Goal: Task Accomplishment & Management: Manage account settings

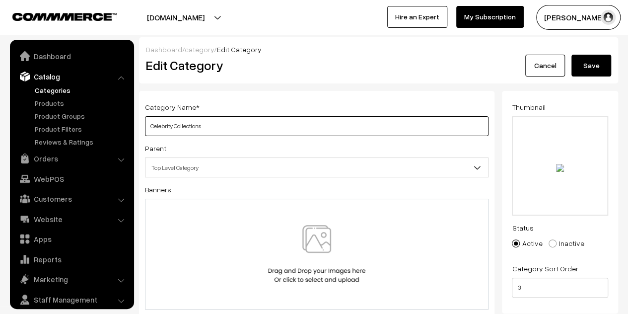
scroll to position [27, 0]
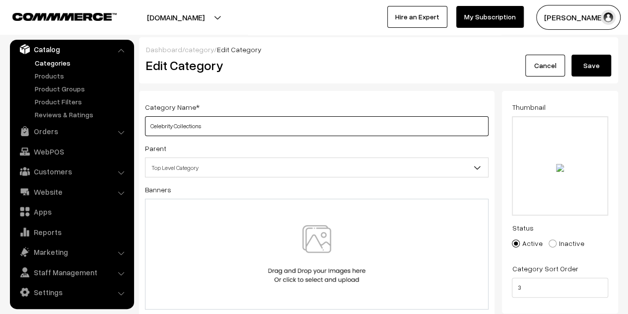
drag, startPoint x: 0, startPoint y: 0, endPoint x: 151, endPoint y: 127, distance: 197.2
click at [151, 127] on input "Celebrity Collections" at bounding box center [316, 126] width 343 height 20
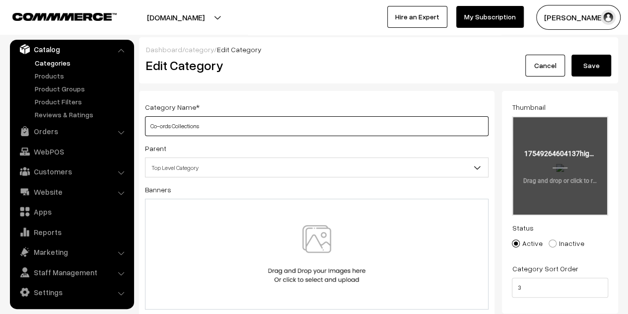
type input "Co-ords Collections"
click at [555, 163] on input "file" at bounding box center [560, 165] width 94 height 97
type input "C:\fakepath\portrait-beautiful-smiling-model-with-afro-curls-hairstyle-dressed-…"
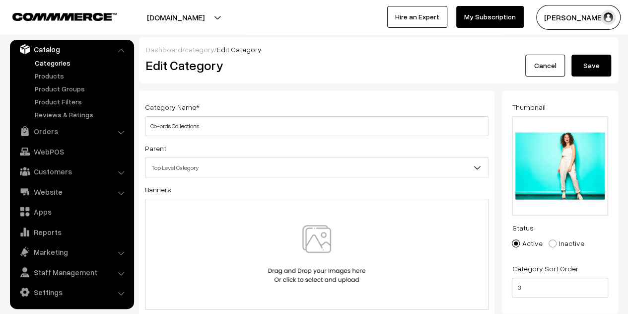
drag, startPoint x: 580, startPoint y: 63, endPoint x: 566, endPoint y: 62, distance: 13.5
click at [580, 63] on button "Save" at bounding box center [591, 66] width 40 height 22
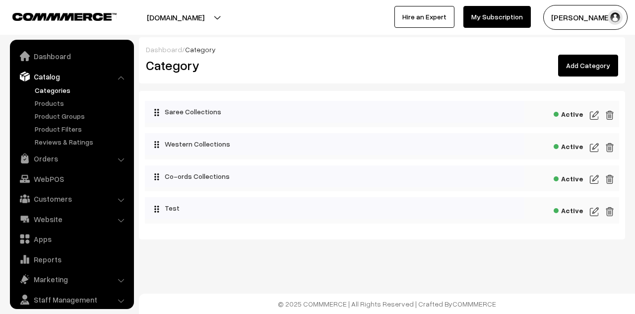
scroll to position [27, 0]
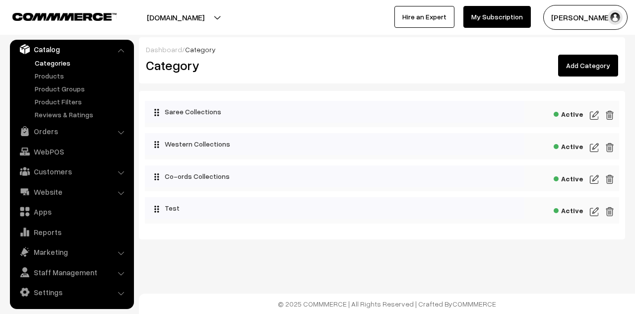
click at [597, 177] on img at bounding box center [594, 179] width 9 height 12
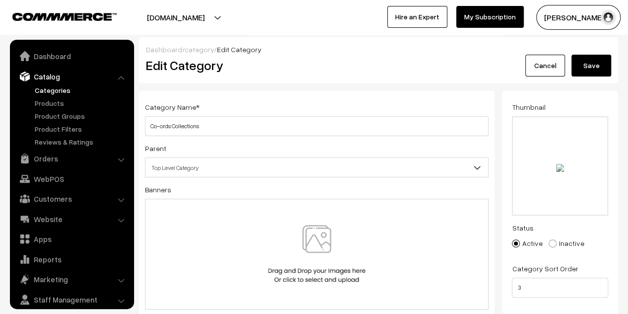
scroll to position [27, 0]
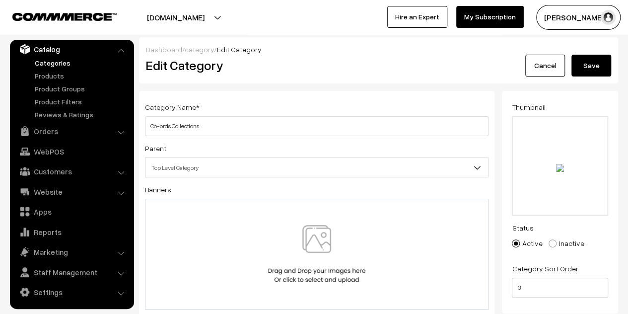
type input "C:\fakepath\portrait-beautiful-smiling-model-with-afro-curls-hairstyle-dressed-…"
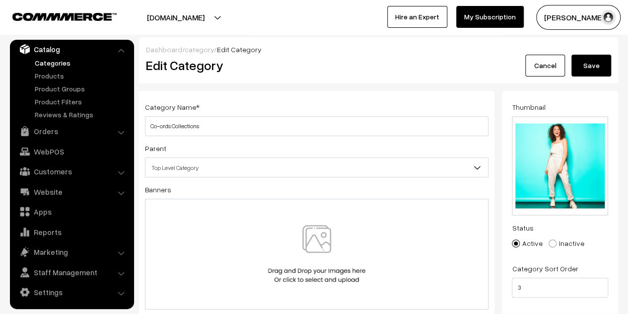
click at [596, 65] on button "Save" at bounding box center [591, 66] width 40 height 22
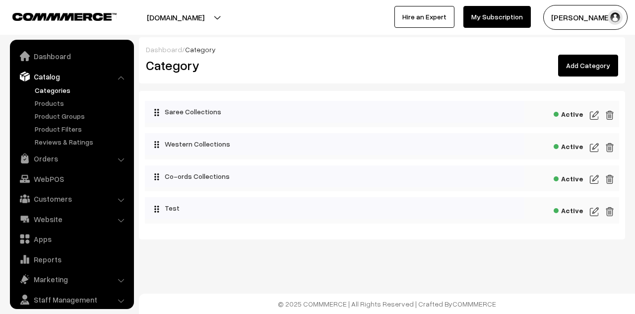
scroll to position [27, 0]
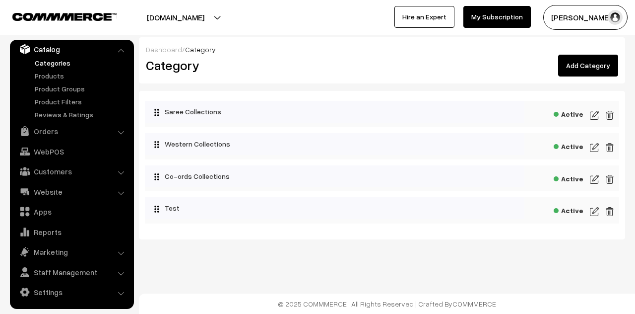
click at [591, 176] on img at bounding box center [594, 179] width 9 height 12
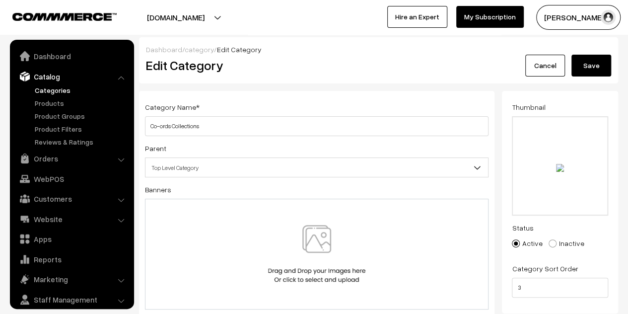
scroll to position [27, 0]
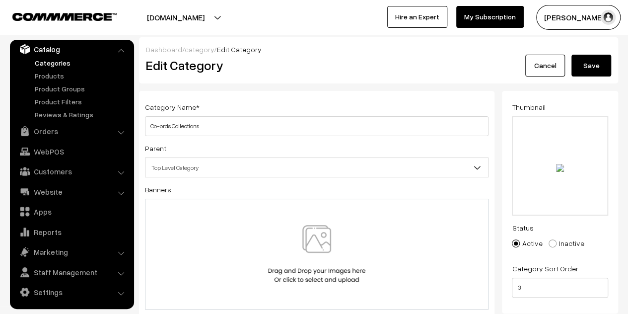
type input "C:\fakepath\portrait-beautiful-smiling-model-with-afro-curls-hairstyle-dressed-…"
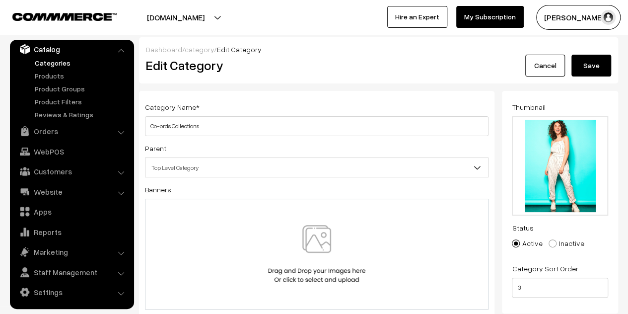
click at [589, 67] on button "Save" at bounding box center [591, 66] width 40 height 22
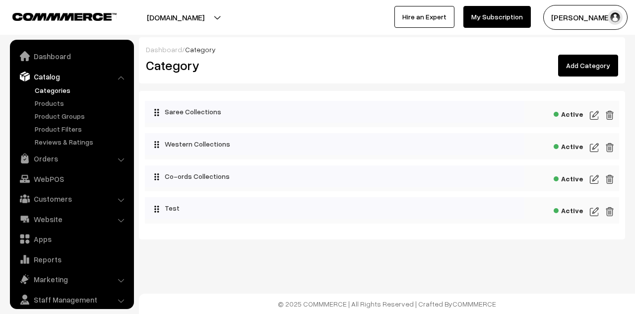
scroll to position [27, 0]
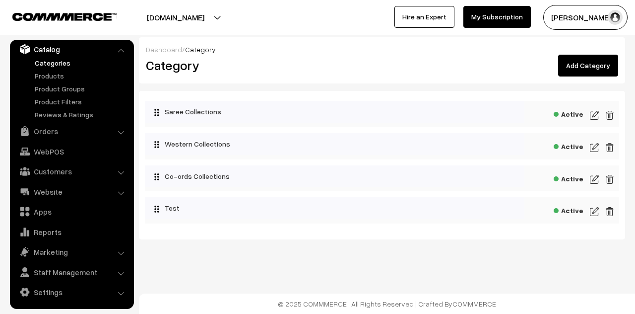
drag, startPoint x: 593, startPoint y: 214, endPoint x: 586, endPoint y: 214, distance: 7.4
click at [593, 214] on img at bounding box center [594, 211] width 9 height 12
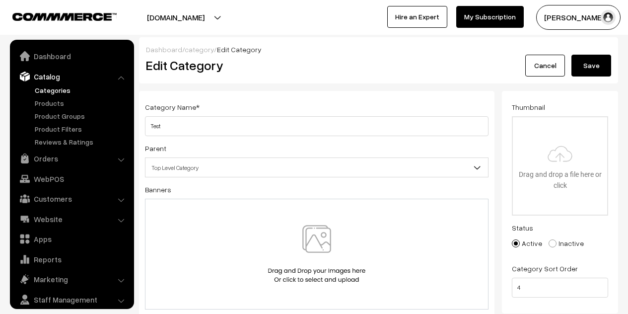
click at [212, 122] on input "Test" at bounding box center [316, 126] width 343 height 20
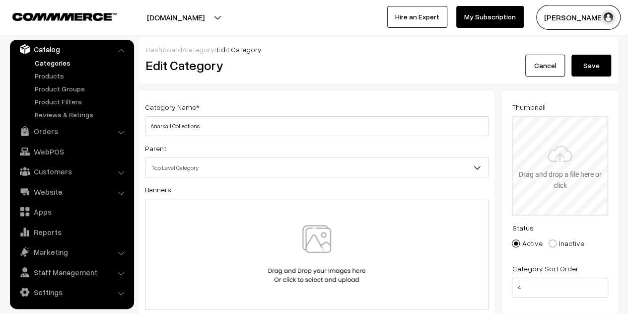
type input "Anarkali Collections"
click at [591, 183] on input "file" at bounding box center [560, 165] width 94 height 97
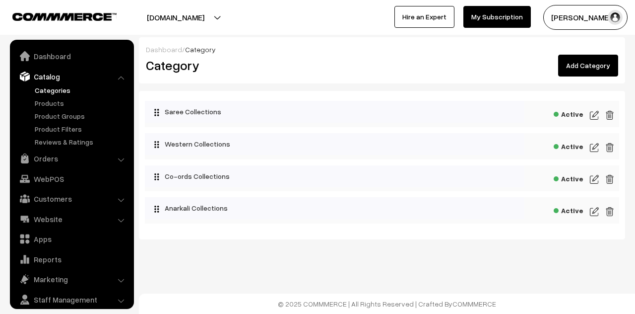
scroll to position [27, 0]
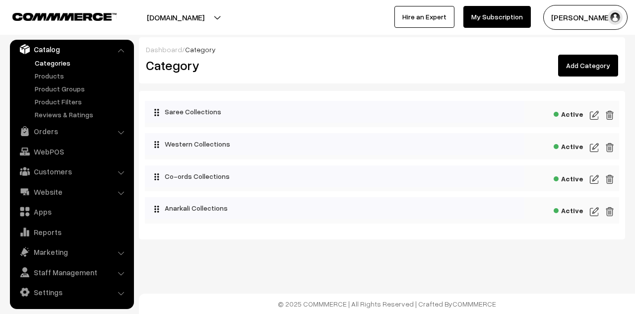
click at [593, 213] on img at bounding box center [594, 211] width 9 height 12
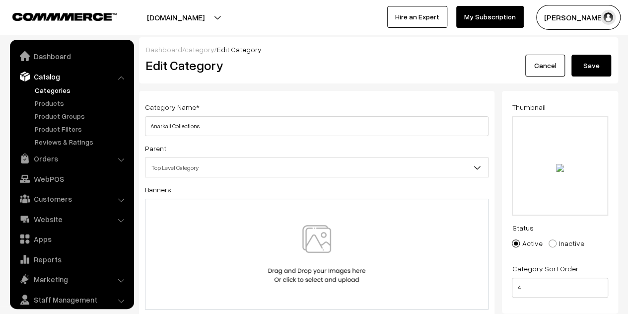
scroll to position [27, 0]
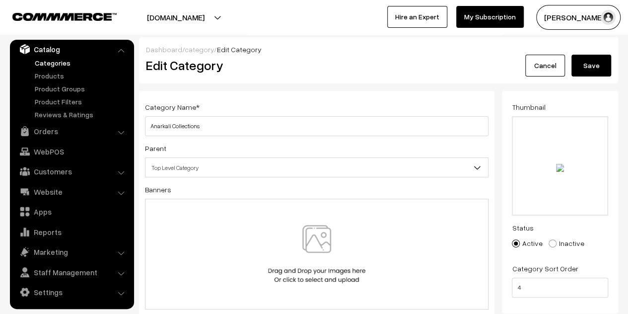
type input "C:\fakepath\women-with-anarkali-dresses.jpg"
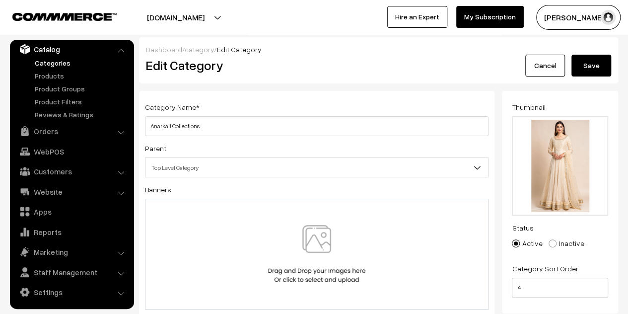
click at [594, 65] on button "Save" at bounding box center [591, 66] width 40 height 22
